Goal: Transaction & Acquisition: Purchase product/service

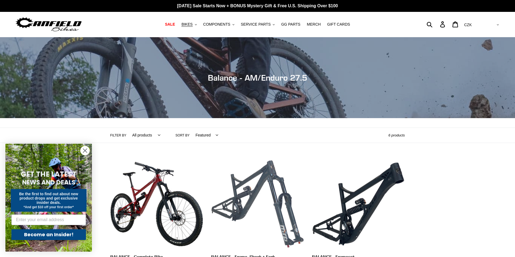
scroll to position [72, 0]
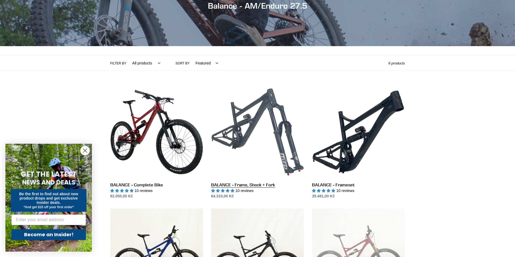
click at [262, 156] on link "BALANCE - Frame, Shock + Fork" at bounding box center [257, 143] width 93 height 114
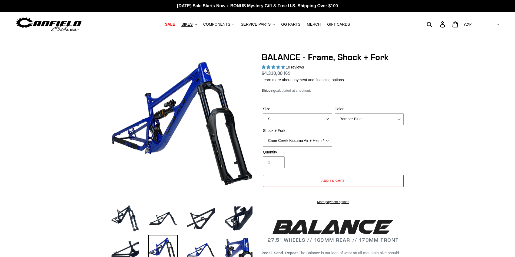
select select "highest-rating"
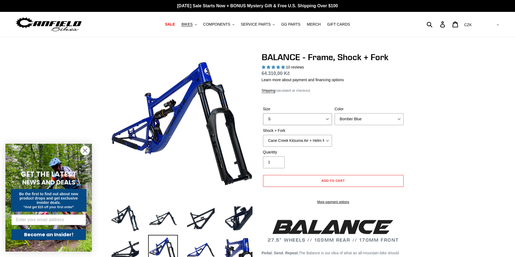
click at [287, 118] on select "S M L XL" at bounding box center [297, 119] width 69 height 12
select select "L"
click at [263, 113] on select "S M L XL" at bounding box center [297, 119] width 69 height 12
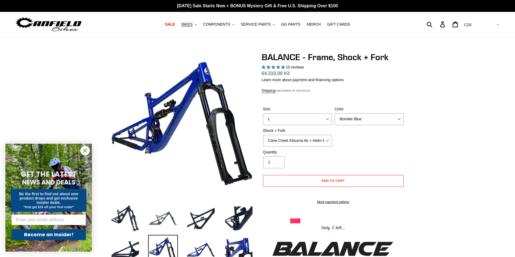
click at [170, 216] on img at bounding box center [163, 219] width 30 height 30
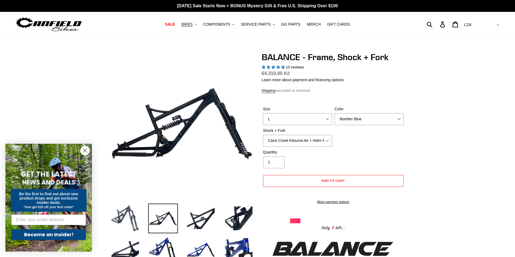
click at [130, 216] on img at bounding box center [125, 219] width 30 height 30
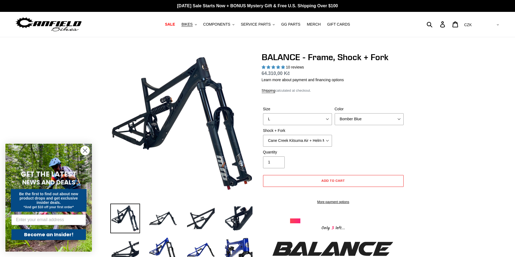
click at [86, 152] on icon "Close dialog" at bounding box center [85, 151] width 4 height 4
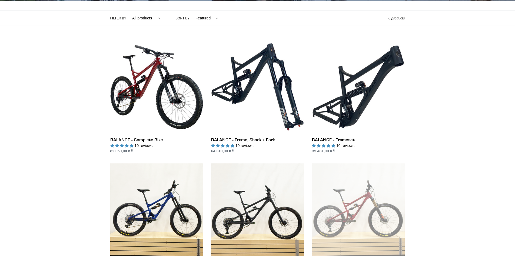
scroll to position [126, 0]
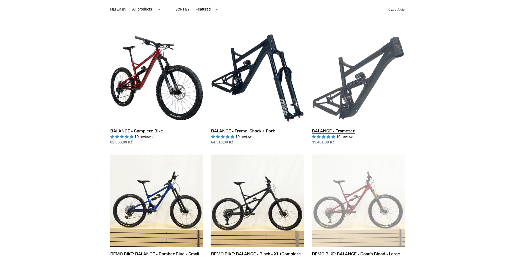
click at [387, 88] on link "BALANCE - Frameset" at bounding box center [358, 89] width 93 height 114
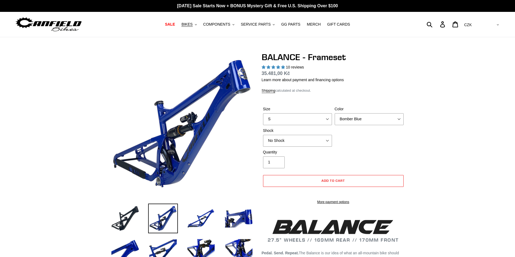
select select "highest-rating"
click at [354, 119] on select "Bomber Blue Goat's Blood Stealth Black" at bounding box center [368, 119] width 69 height 12
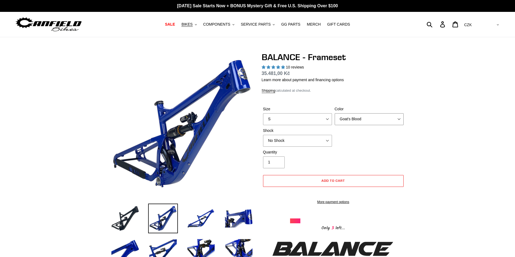
click at [334, 113] on select "Bomber Blue Goat's Blood Stealth Black" at bounding box center [368, 119] width 69 height 12
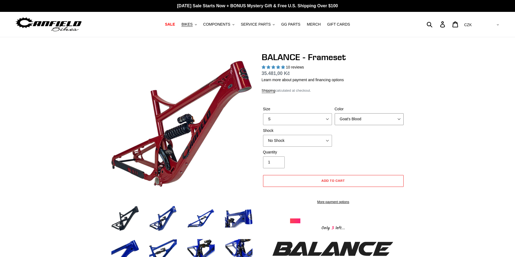
click at [360, 115] on select "Bomber Blue Goat's Blood Stealth Black" at bounding box center [368, 119] width 69 height 12
click at [334, 113] on select "Bomber Blue Goat's Blood Stealth Black" at bounding box center [368, 119] width 69 height 12
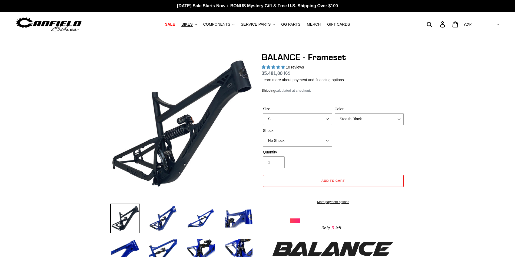
click at [354, 112] on label "Color" at bounding box center [368, 109] width 69 height 6
click at [354, 113] on select "Bomber Blue Goat's Blood Stealth Black" at bounding box center [368, 119] width 69 height 12
click at [353, 124] on select "Bomber Blue Goat's Blood Stealth Black" at bounding box center [368, 119] width 69 height 12
select select "Goat's Blood"
click at [334, 113] on select "Bomber Blue Goat's Blood Stealth Black" at bounding box center [368, 119] width 69 height 12
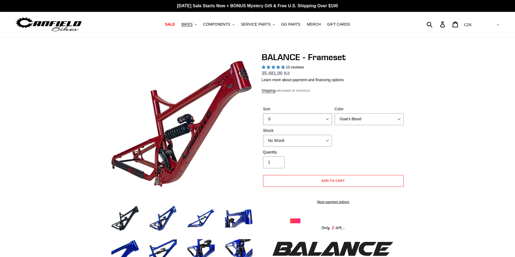
drag, startPoint x: 322, startPoint y: 123, endPoint x: 320, endPoint y: 120, distance: 3.0
click at [322, 123] on select "S M L XL" at bounding box center [297, 119] width 69 height 12
select select "L"
click at [263, 113] on select "S M L XL" at bounding box center [297, 119] width 69 height 12
click at [304, 139] on select "No Shock Cane Creek Kitsuma Air Öhlins TTX2 Air EXT Storia V3-S" at bounding box center [297, 141] width 69 height 12
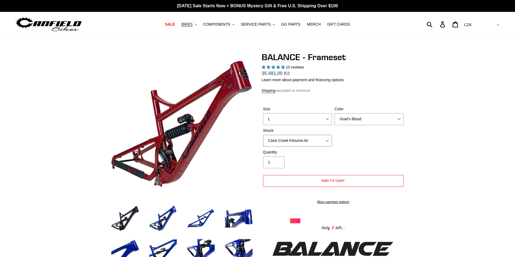
click at [263, 135] on select "No Shock Cane Creek Kitsuma Air Öhlins TTX2 Air EXT Storia V3-S" at bounding box center [297, 141] width 69 height 12
click at [306, 142] on select "No Shock Cane Creek Kitsuma Air Öhlins TTX2 Air EXT Storia V3-S" at bounding box center [297, 141] width 69 height 12
click at [263, 135] on select "No Shock Cane Creek Kitsuma Air Öhlins TTX2 Air EXT Storia V3-S" at bounding box center [297, 141] width 69 height 12
click at [306, 142] on select "No Shock Cane Creek Kitsuma Air Öhlins TTX2 Air EXT Storia V3-S" at bounding box center [297, 141] width 69 height 12
click at [263, 135] on select "No Shock Cane Creek Kitsuma Air Öhlins TTX2 Air EXT Storia V3-S" at bounding box center [297, 141] width 69 height 12
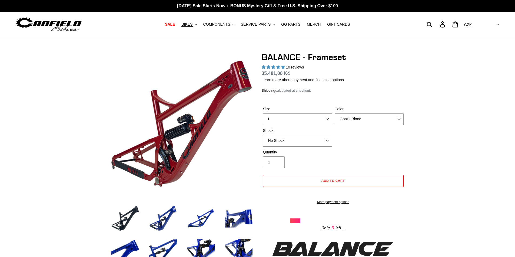
click at [293, 137] on select "No Shock Cane Creek Kitsuma Air Öhlins TTX2 Air EXT Storia V3-S" at bounding box center [297, 141] width 69 height 12
click at [263, 135] on select "No Shock Cane Creek Kitsuma Air Öhlins TTX2 Air EXT Storia V3-S" at bounding box center [297, 141] width 69 height 12
click at [309, 141] on select "No Shock Cane Creek Kitsuma Air Öhlins TTX2 Air EXT Storia V3-S" at bounding box center [297, 141] width 69 height 12
click at [263, 135] on select "No Shock Cane Creek Kitsuma Air Öhlins TTX2 Air EXT Storia V3-S" at bounding box center [297, 141] width 69 height 12
click at [306, 143] on select "No Shock Cane Creek Kitsuma Air Öhlins TTX2 Air EXT Storia V3-S" at bounding box center [297, 141] width 69 height 12
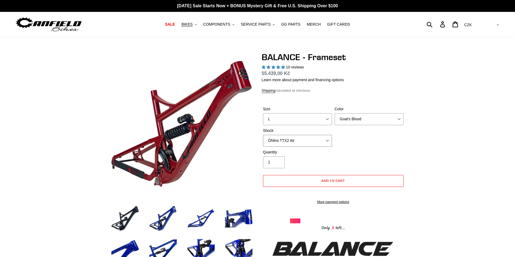
click at [263, 135] on select "No Shock Cane Creek Kitsuma Air Öhlins TTX2 Air EXT Storia V3-S" at bounding box center [297, 141] width 69 height 12
click at [294, 143] on select "No Shock Cane Creek Kitsuma Air Öhlins TTX2 Air EXT Storia V3-S" at bounding box center [297, 141] width 69 height 12
click at [263, 135] on select "No Shock Cane Creek Kitsuma Air Öhlins TTX2 Air EXT Storia V3-S" at bounding box center [297, 141] width 69 height 12
drag, startPoint x: 311, startPoint y: 147, endPoint x: 296, endPoint y: 158, distance: 18.7
click at [311, 147] on div "Size S M L XL Color Bomber Blue Goat's Blood Stealth Black Shock No Shock" at bounding box center [333, 127] width 143 height 43
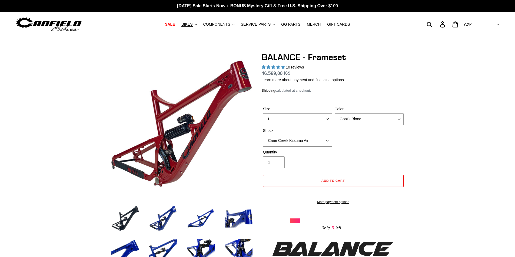
click at [299, 143] on select "No Shock Cane Creek Kitsuma Air Öhlins TTX2 Air EXT Storia V3-S" at bounding box center [297, 141] width 69 height 12
select select "No Shock"
click at [263, 135] on select "No Shock Cane Creek Kitsuma Air Öhlins TTX2 Air EXT Storia V3-S" at bounding box center [297, 141] width 69 height 12
